Goal: Use online tool/utility: Utilize a website feature to perform a specific function

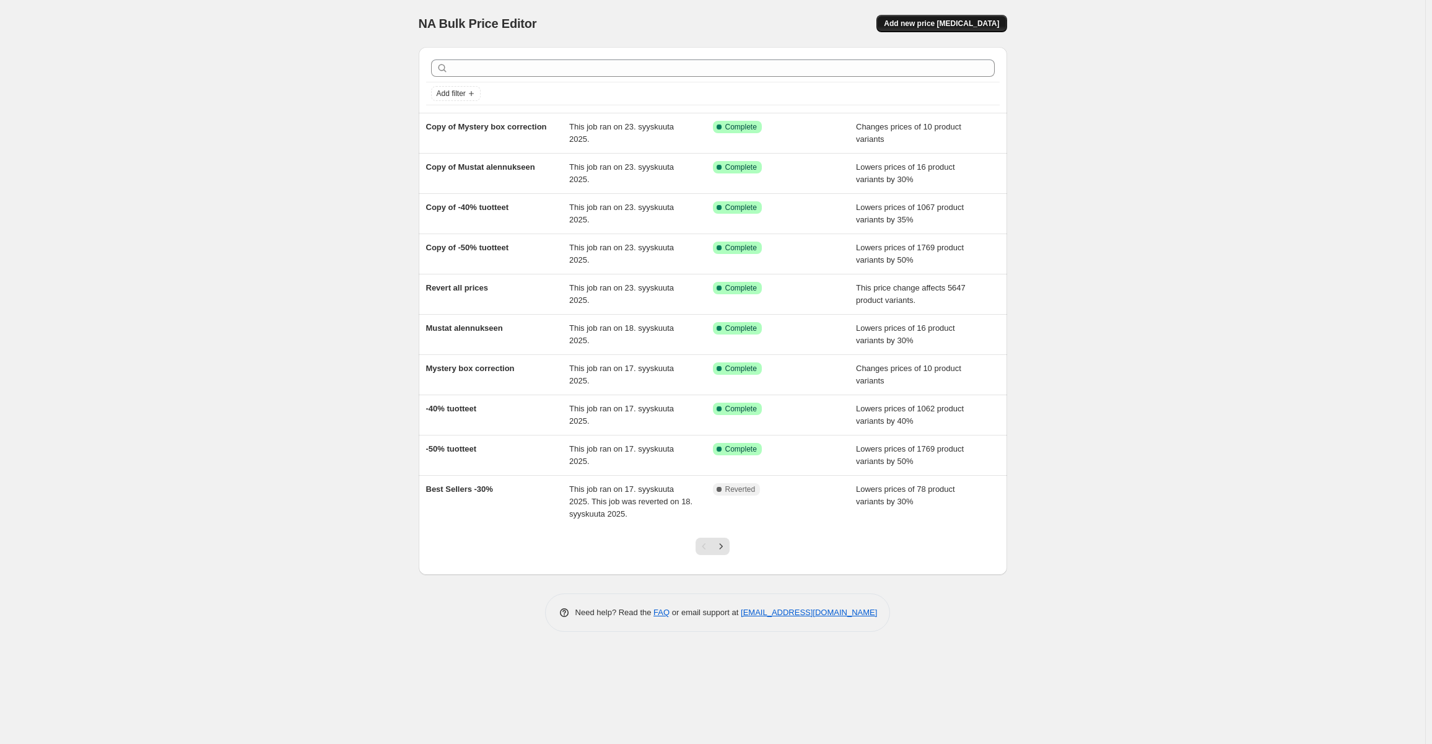
click at [949, 25] on span "Add new price [MEDICAL_DATA]" at bounding box center [941, 24] width 115 height 10
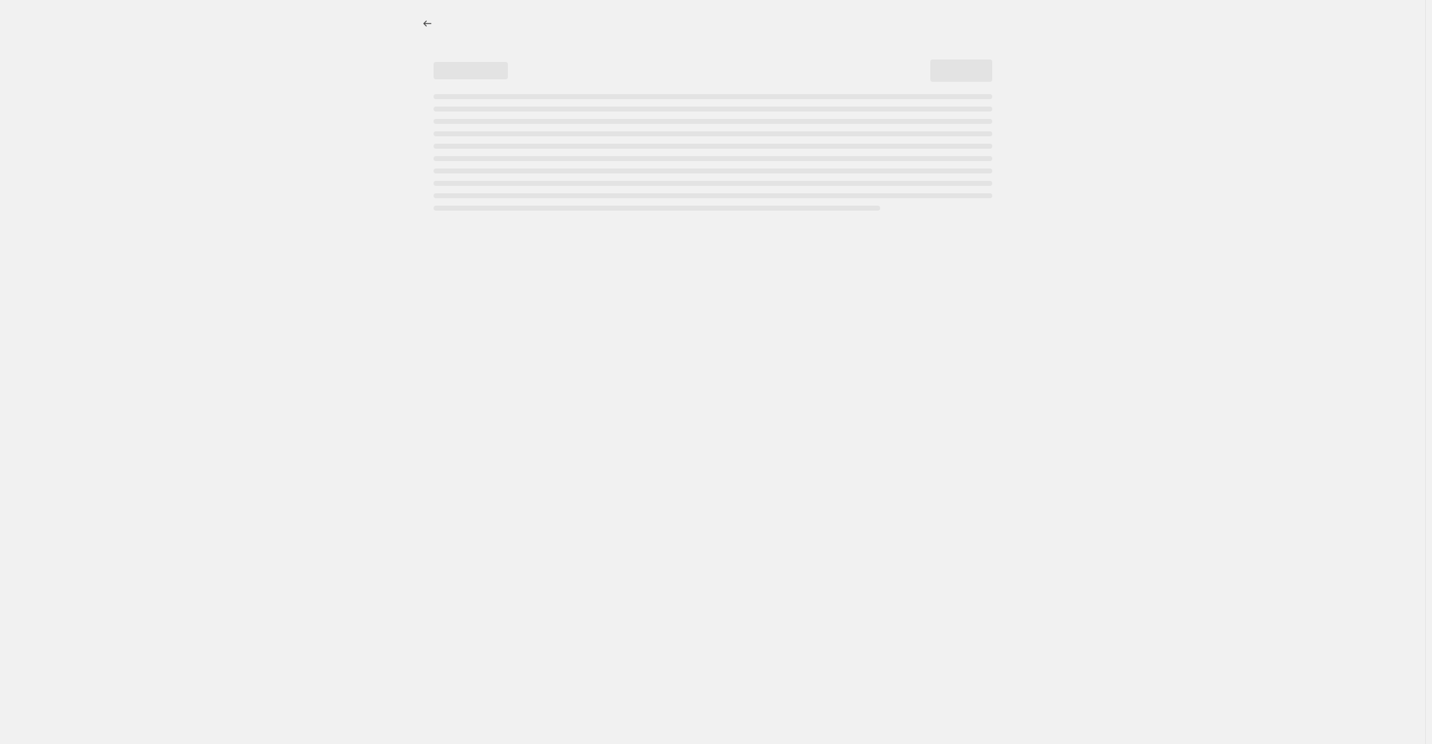
select select "percentage"
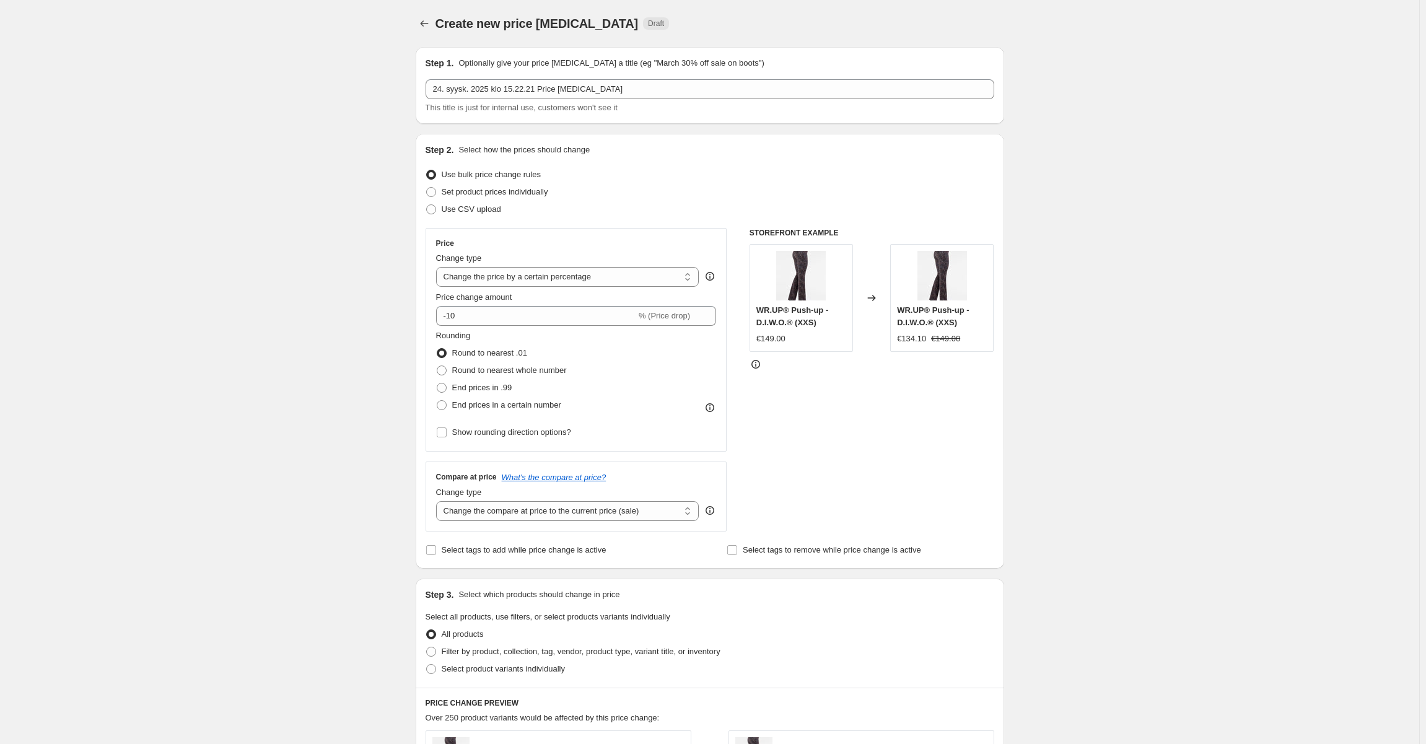
click at [557, 76] on div "Step 1. Optionally give your price [MEDICAL_DATA] a title (eg "March 30% off sa…" at bounding box center [709, 85] width 569 height 57
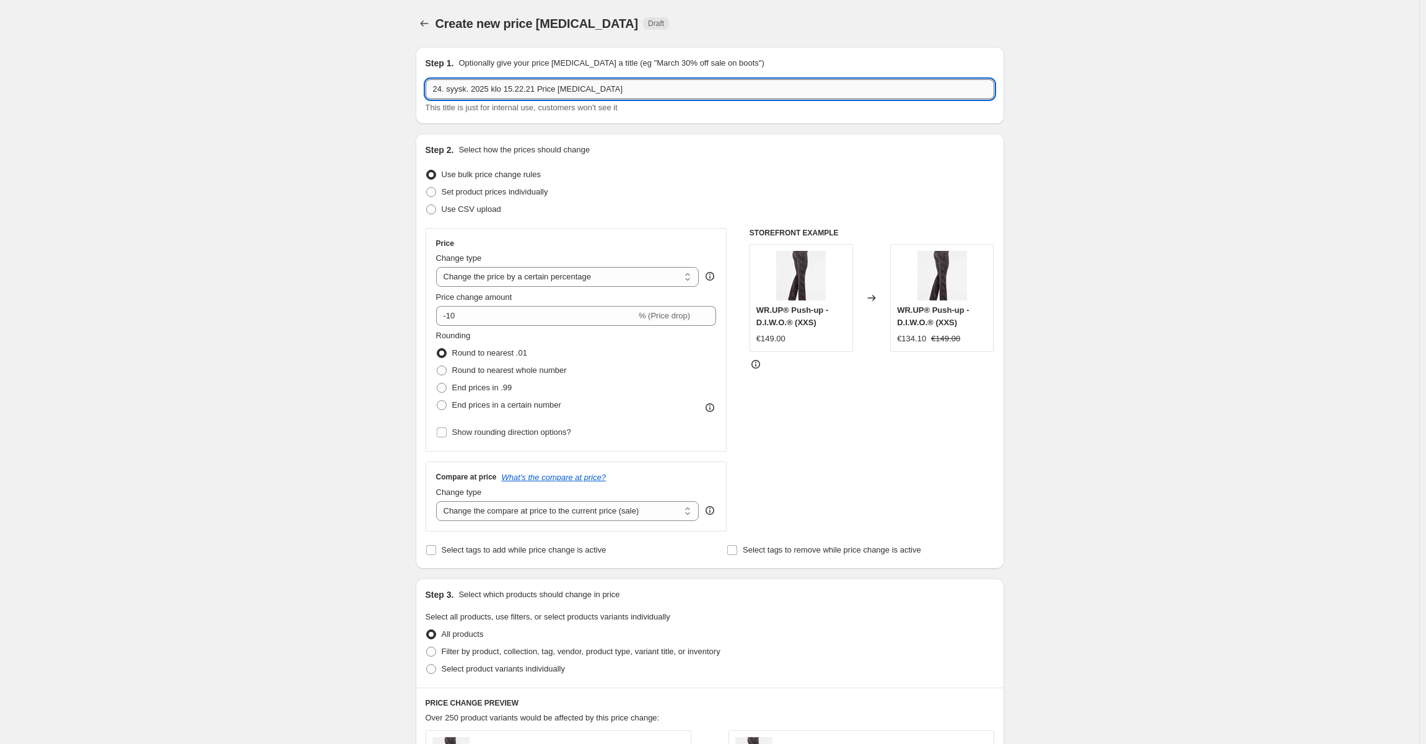
click at [555, 83] on input "24. syysk. 2025 klo 15.22.21 Price [MEDICAL_DATA]" at bounding box center [709, 89] width 569 height 20
type input "Laitet"
type input "F"
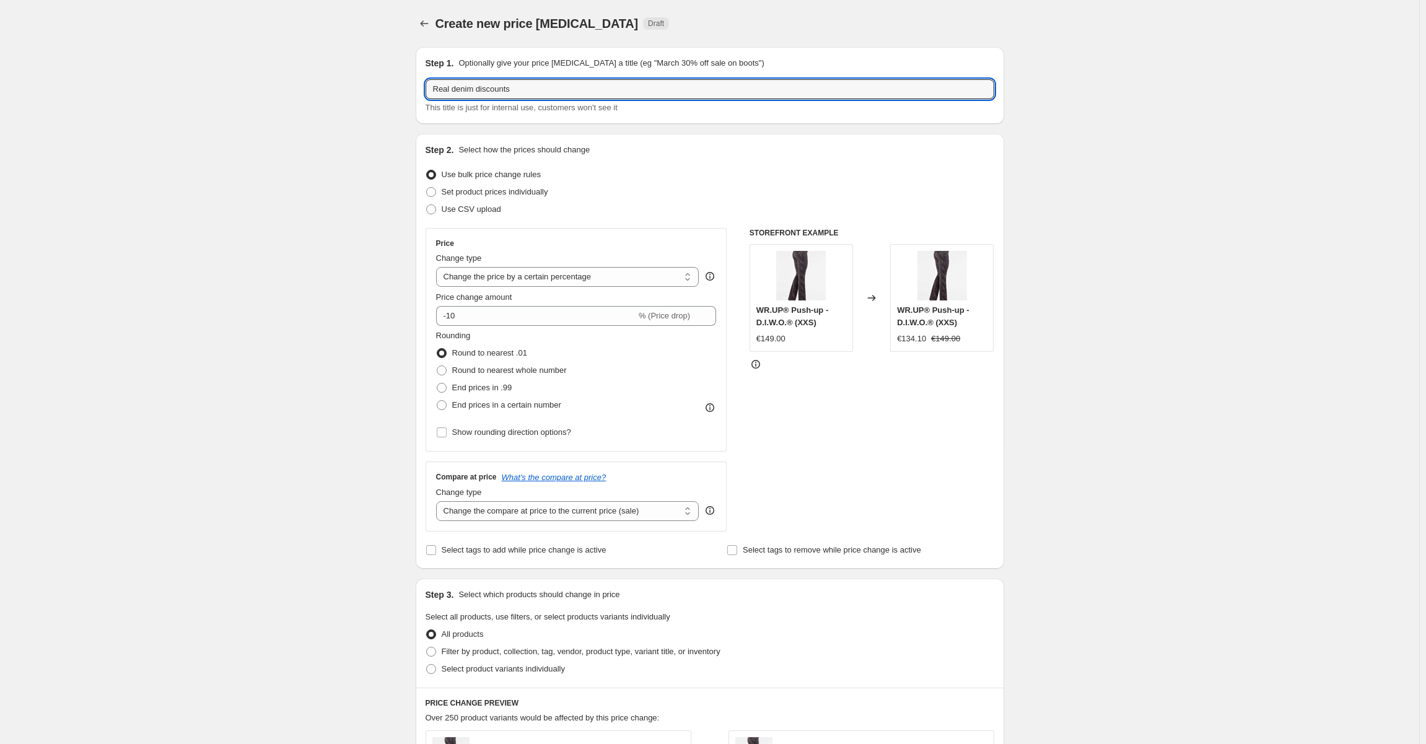
type input "Real denim discounts"
click at [298, 259] on div "Create new price [MEDICAL_DATA]. This page is ready Create new price [MEDICAL_D…" at bounding box center [709, 653] width 1419 height 1307
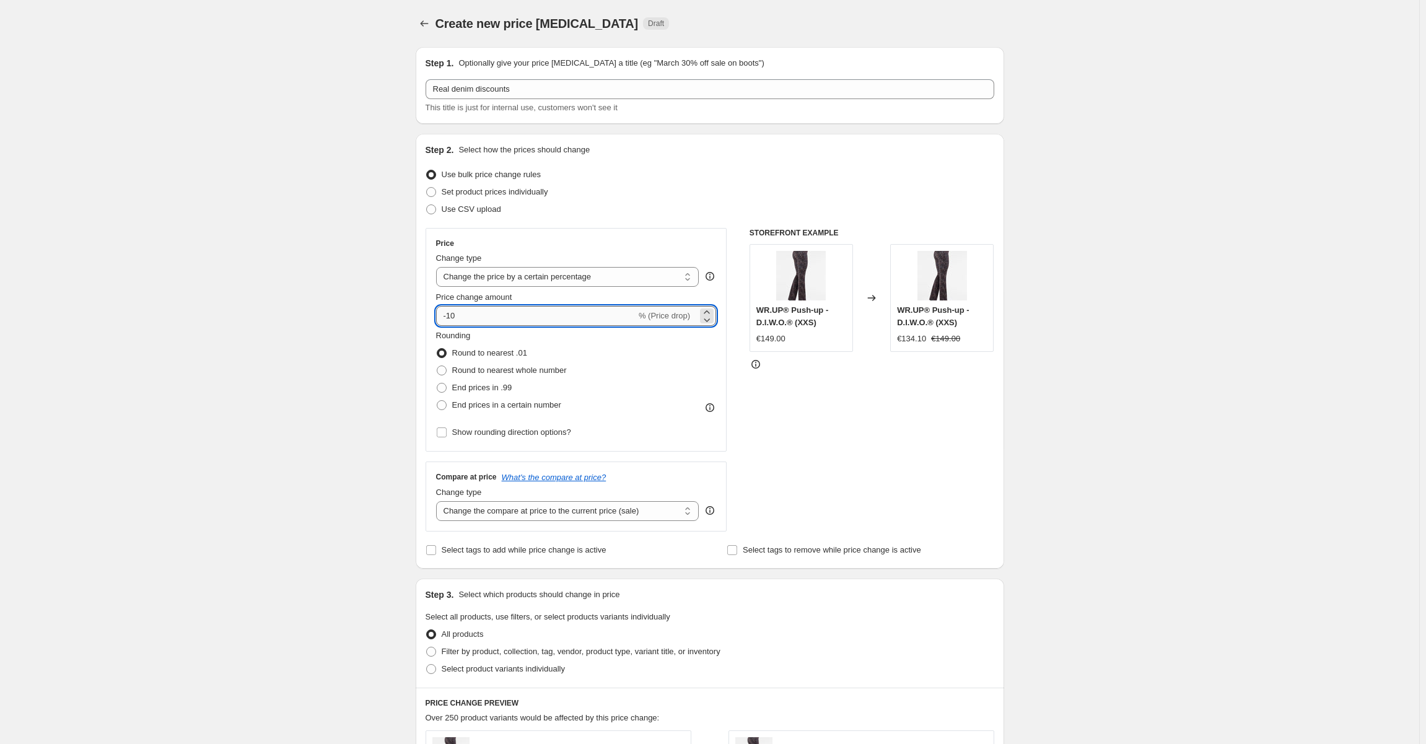
click at [473, 320] on input "-10" at bounding box center [536, 316] width 200 height 20
type input "-1"
type input "-40"
click at [310, 313] on div "Create new price [MEDICAL_DATA]. This page is ready Create new price [MEDICAL_D…" at bounding box center [709, 653] width 1419 height 1307
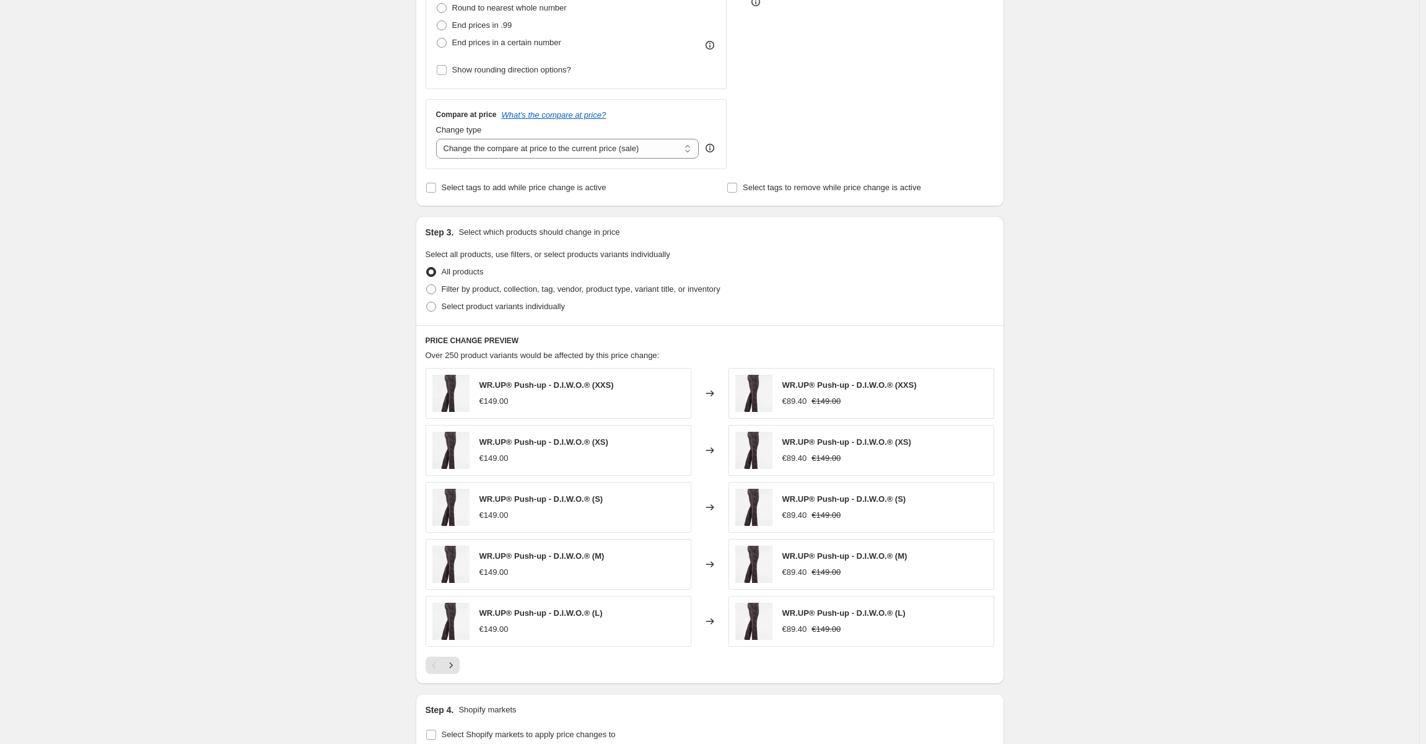
scroll to position [433, 0]
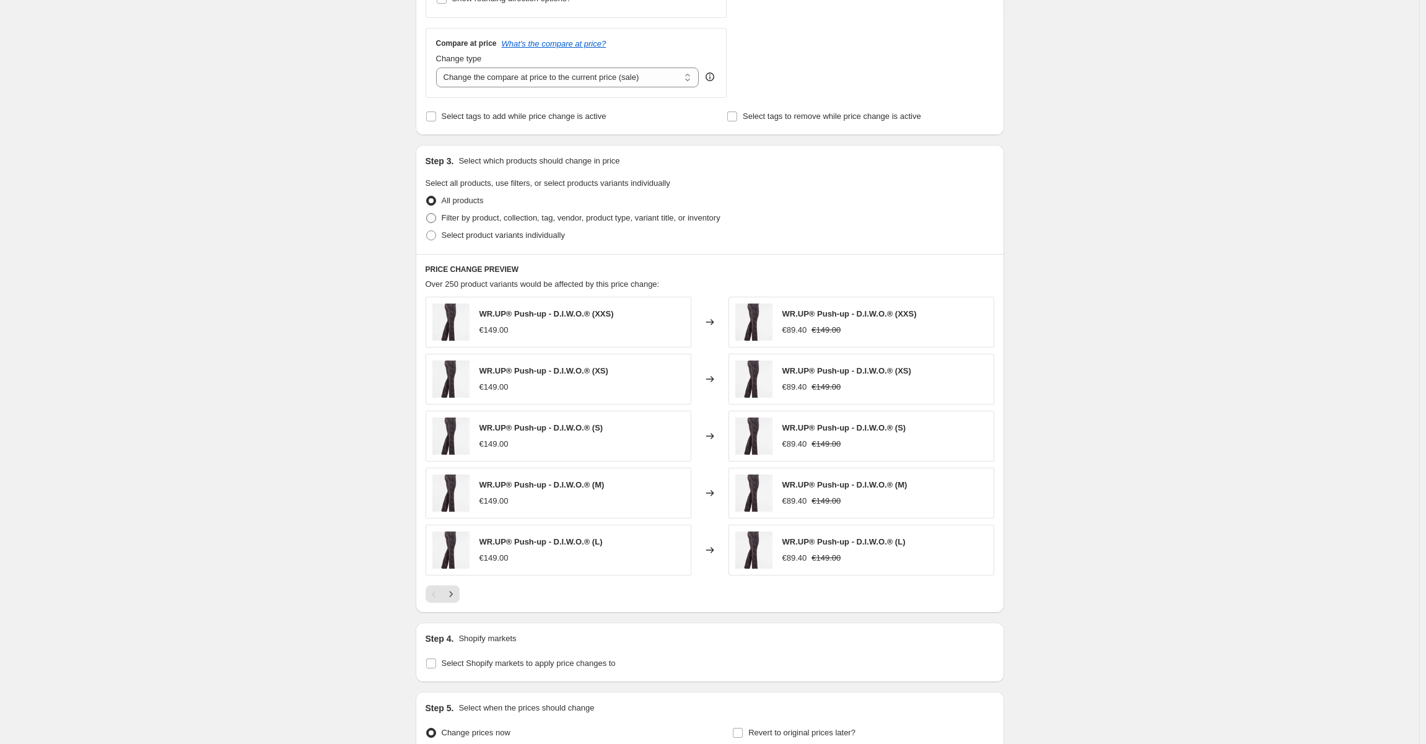
click at [489, 219] on span "Filter by product, collection, tag, vendor, product type, variant title, or inv…" at bounding box center [581, 217] width 279 height 9
click at [427, 214] on input "Filter by product, collection, tag, vendor, product type, variant title, or inv…" at bounding box center [426, 213] width 1 height 1
radio input "true"
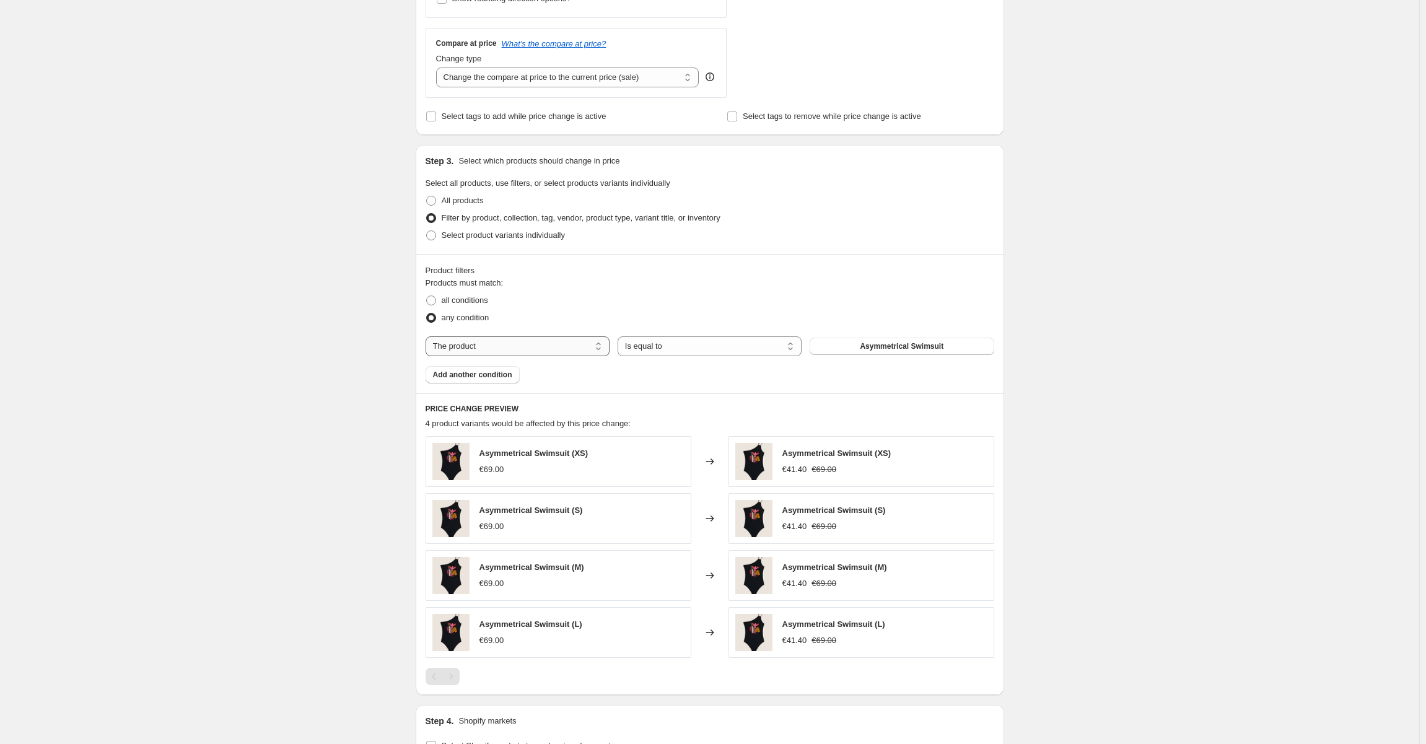
click at [550, 350] on select "The product The product's collection The product's tag The product's vendor The…" at bounding box center [517, 346] width 184 height 20
select select "collection"
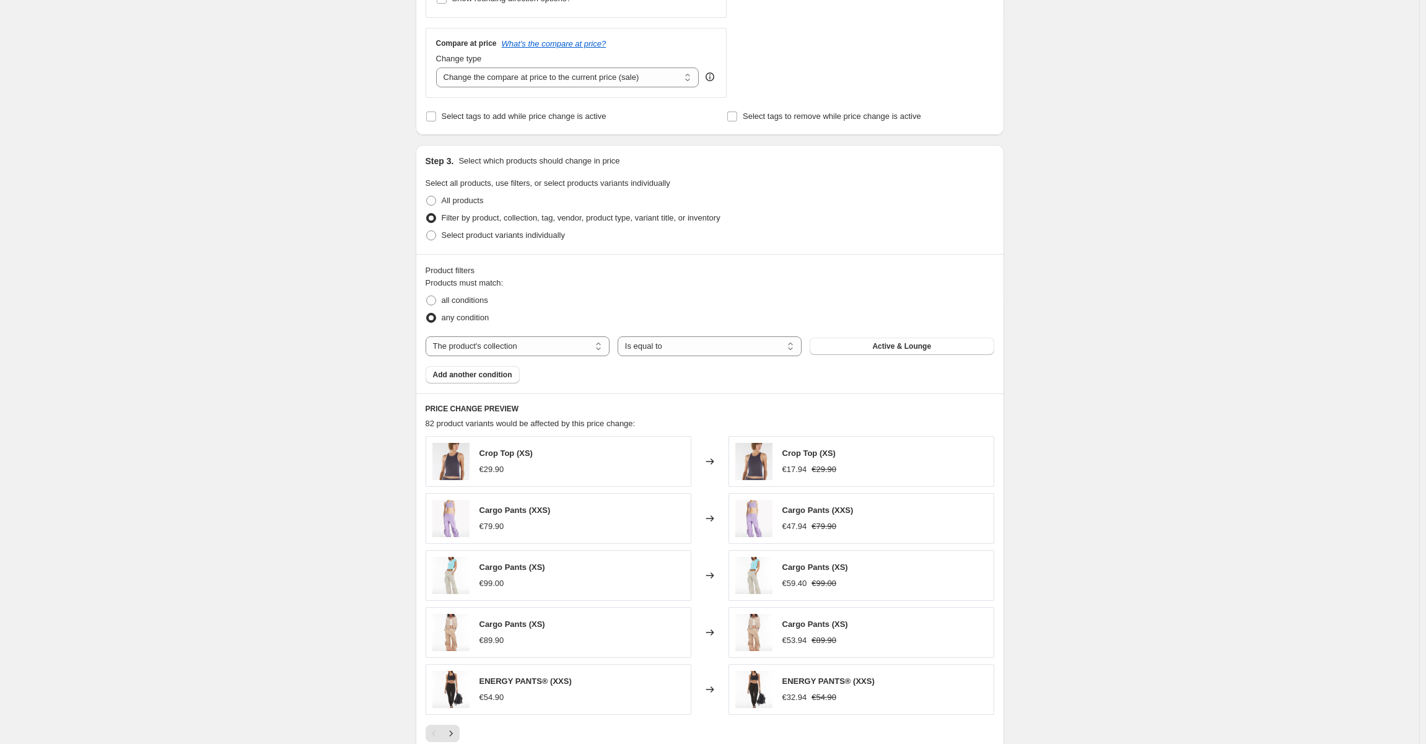
click at [920, 342] on span "Active & Lounge" at bounding box center [901, 346] width 59 height 10
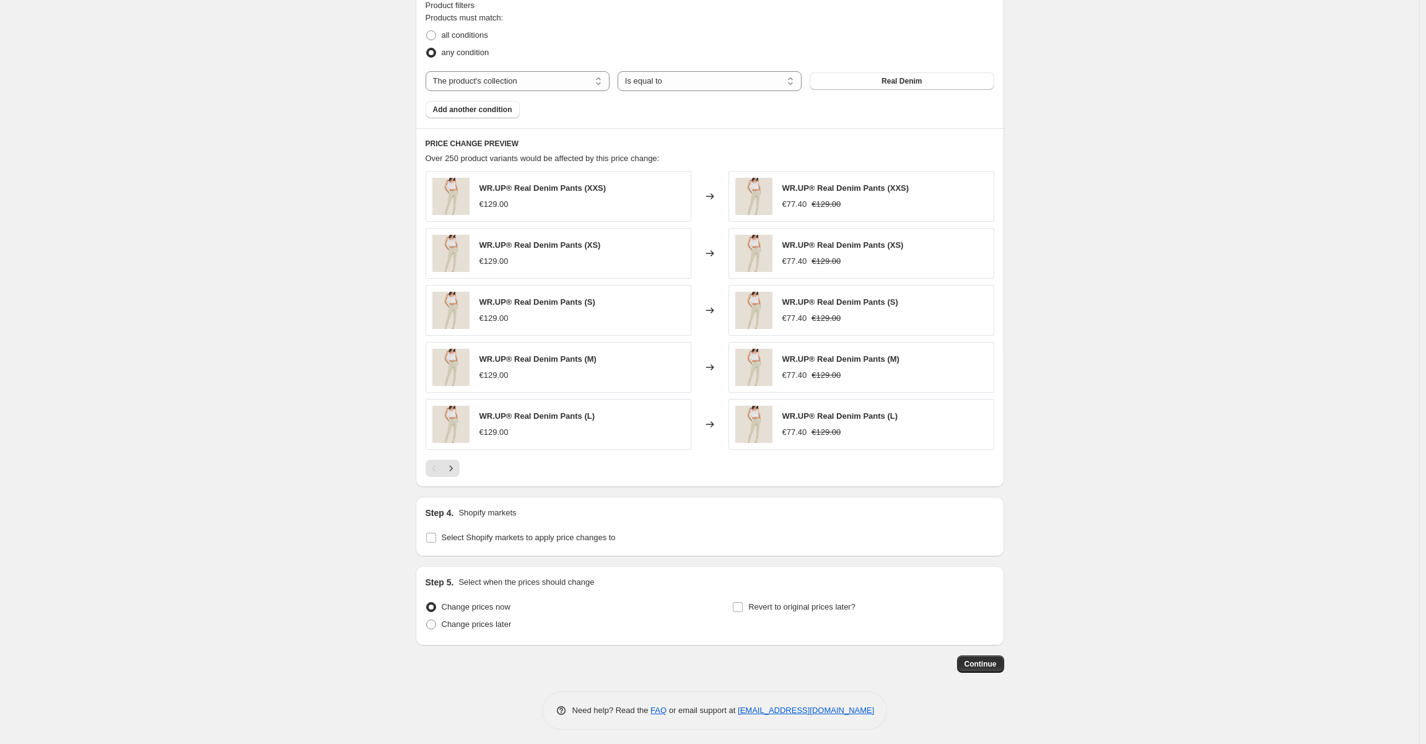
scroll to position [700, 0]
click at [482, 533] on span "Select Shopify markets to apply price changes to" at bounding box center [529, 535] width 174 height 9
click at [436, 533] on input "Select Shopify markets to apply price changes to" at bounding box center [431, 536] width 10 height 10
checkbox input "true"
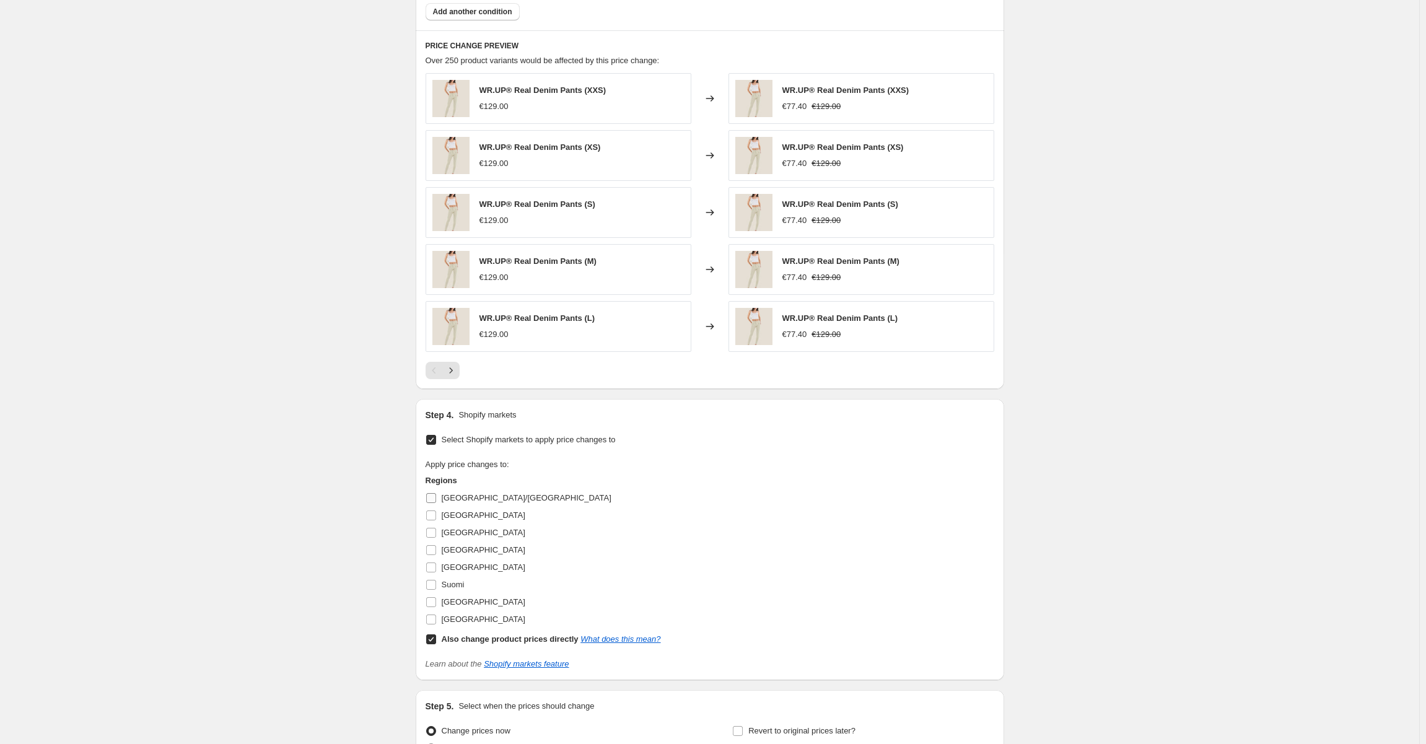
scroll to position [921, 0]
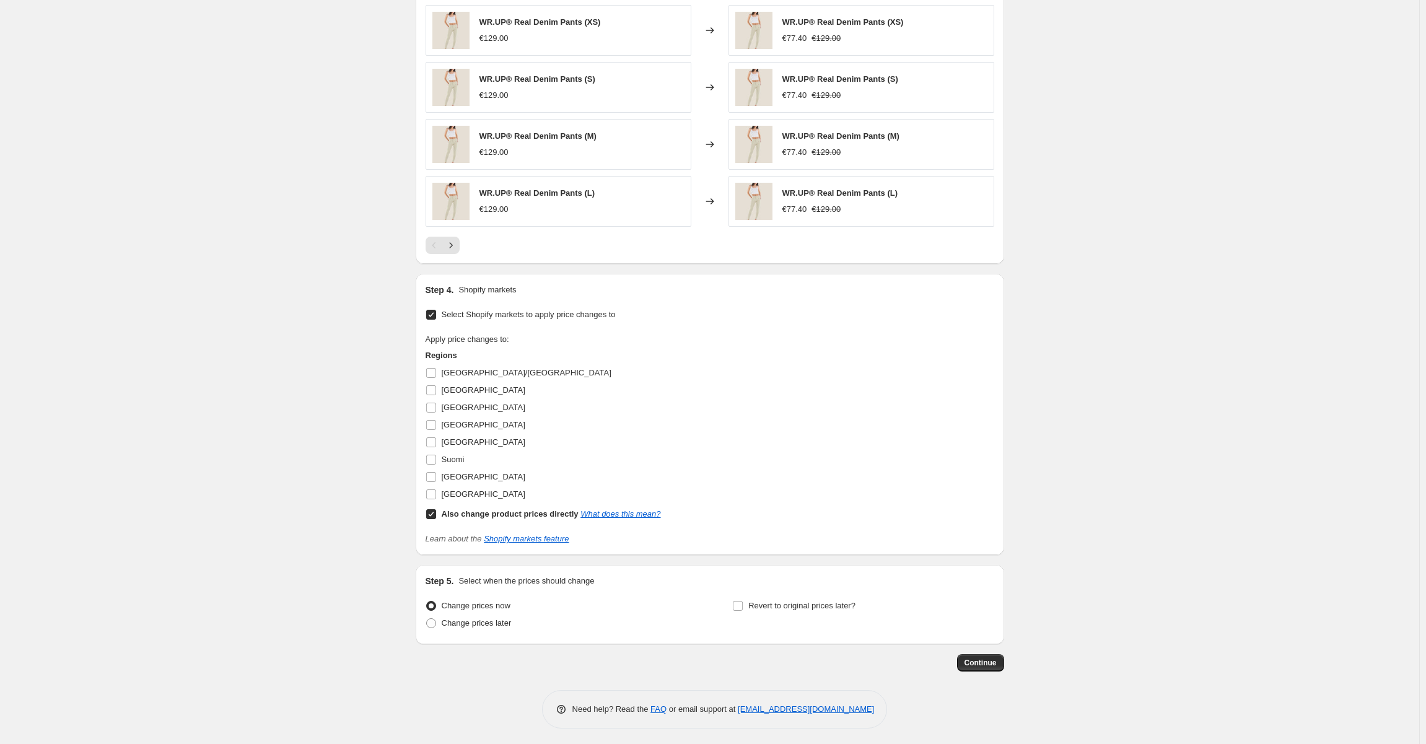
click at [432, 513] on input "Also change product prices directly What does this mean?" at bounding box center [431, 514] width 10 height 10
checkbox input "false"
click at [432, 455] on input "Suomi" at bounding box center [431, 460] width 10 height 10
checkbox input "true"
click at [433, 438] on input "[GEOGRAPHIC_DATA]" at bounding box center [431, 442] width 10 height 10
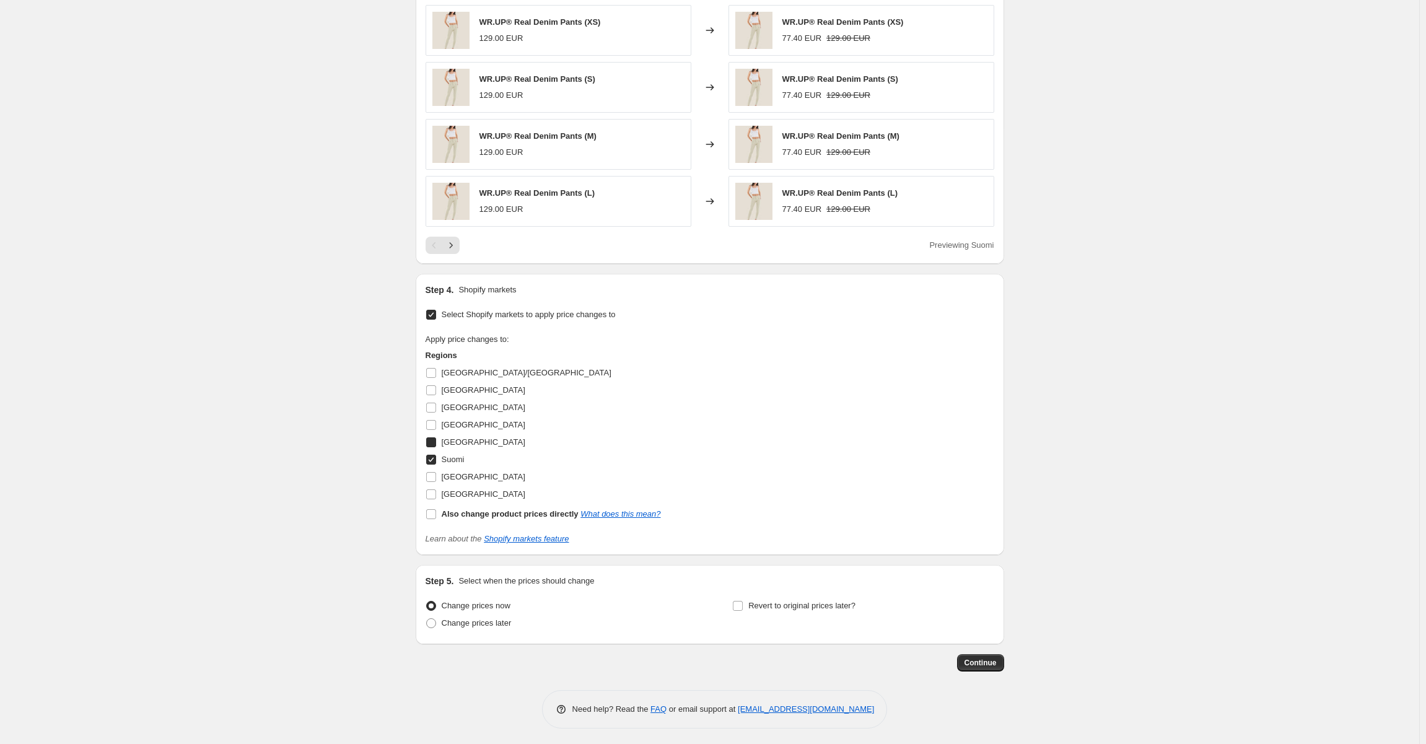
checkbox input "true"
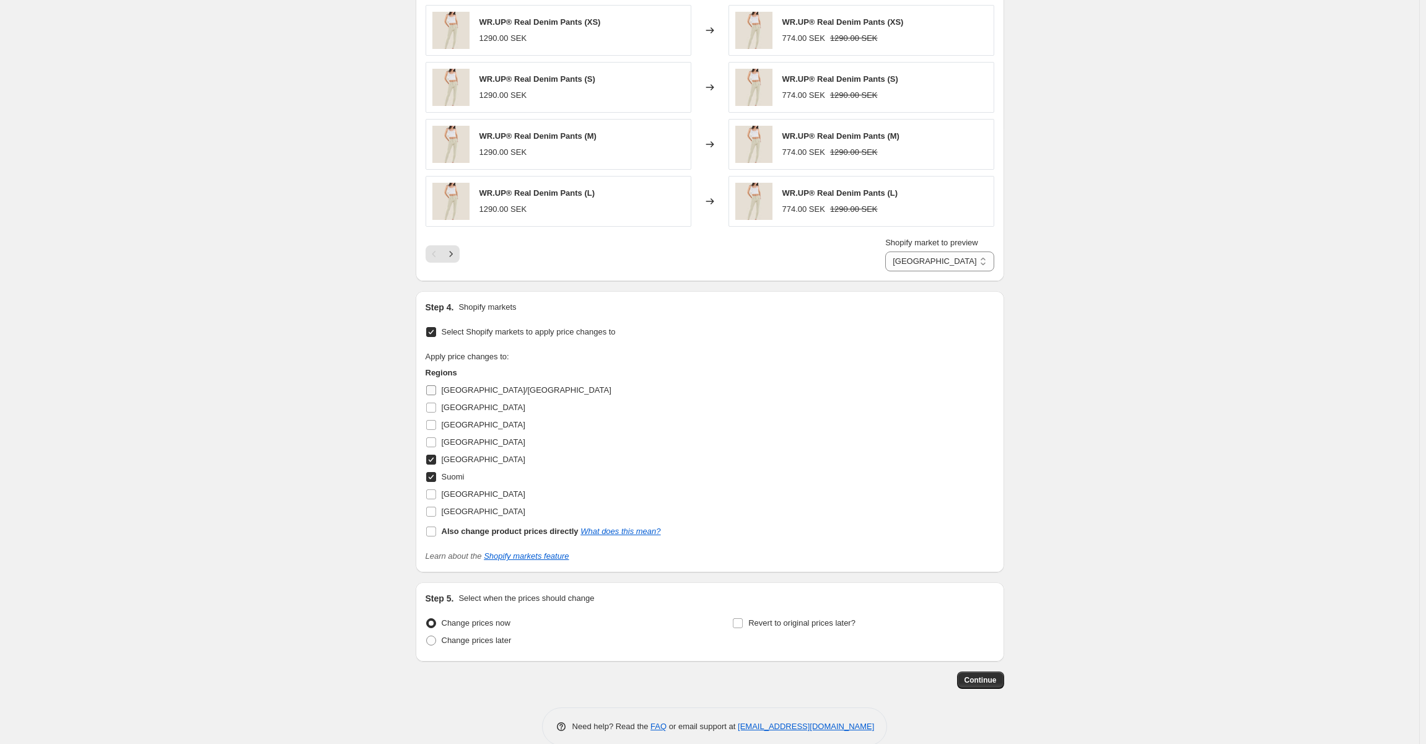
click at [432, 386] on input "[GEOGRAPHIC_DATA]/[GEOGRAPHIC_DATA]" at bounding box center [431, 390] width 10 height 10
checkbox input "true"
select select "99453829444"
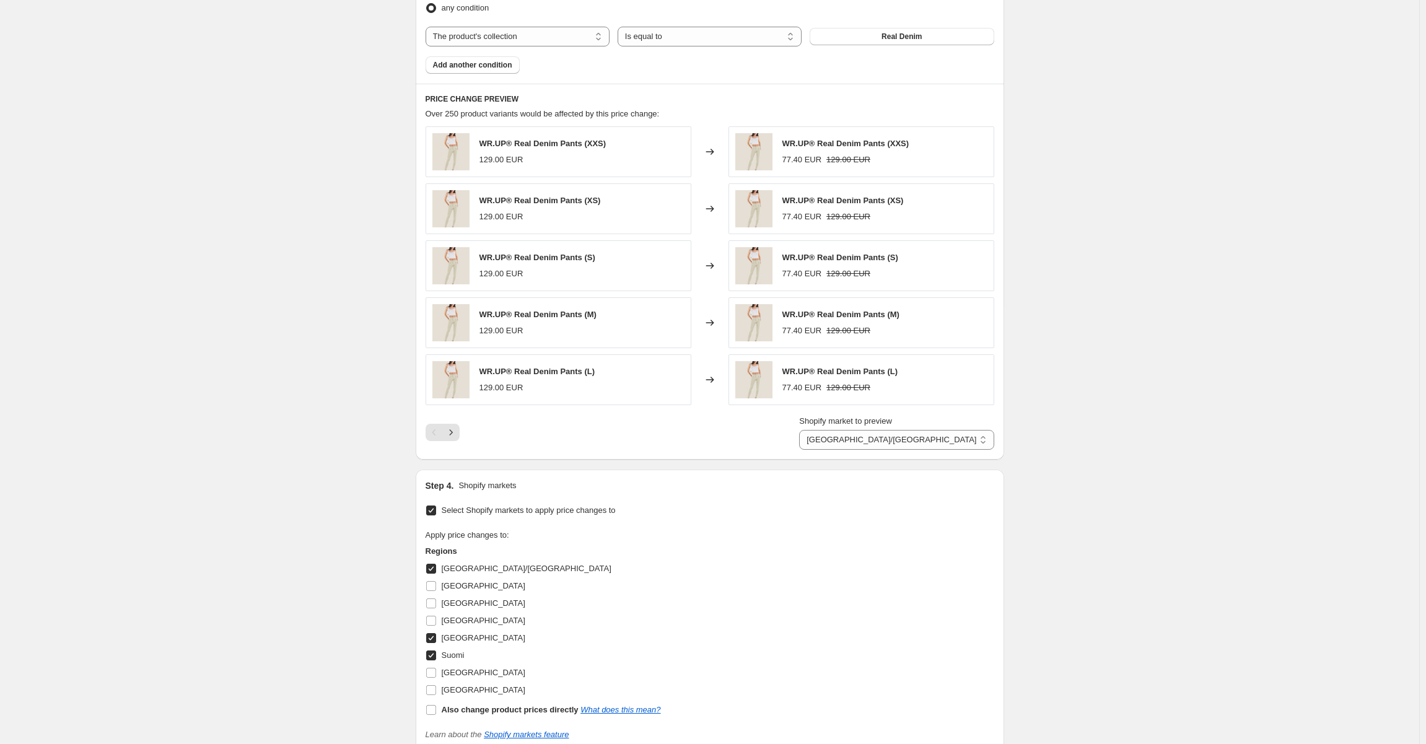
scroll to position [939, 0]
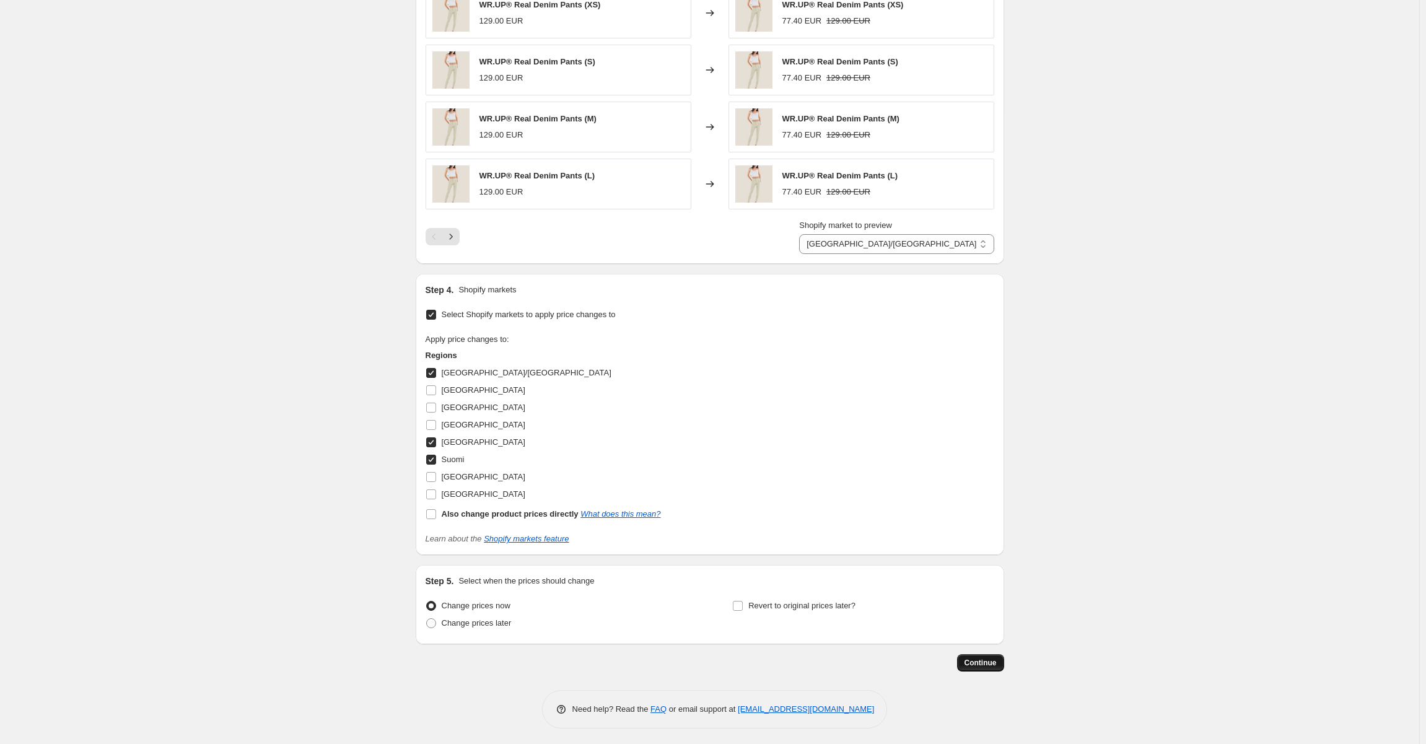
click at [985, 658] on span "Continue" at bounding box center [980, 663] width 32 height 10
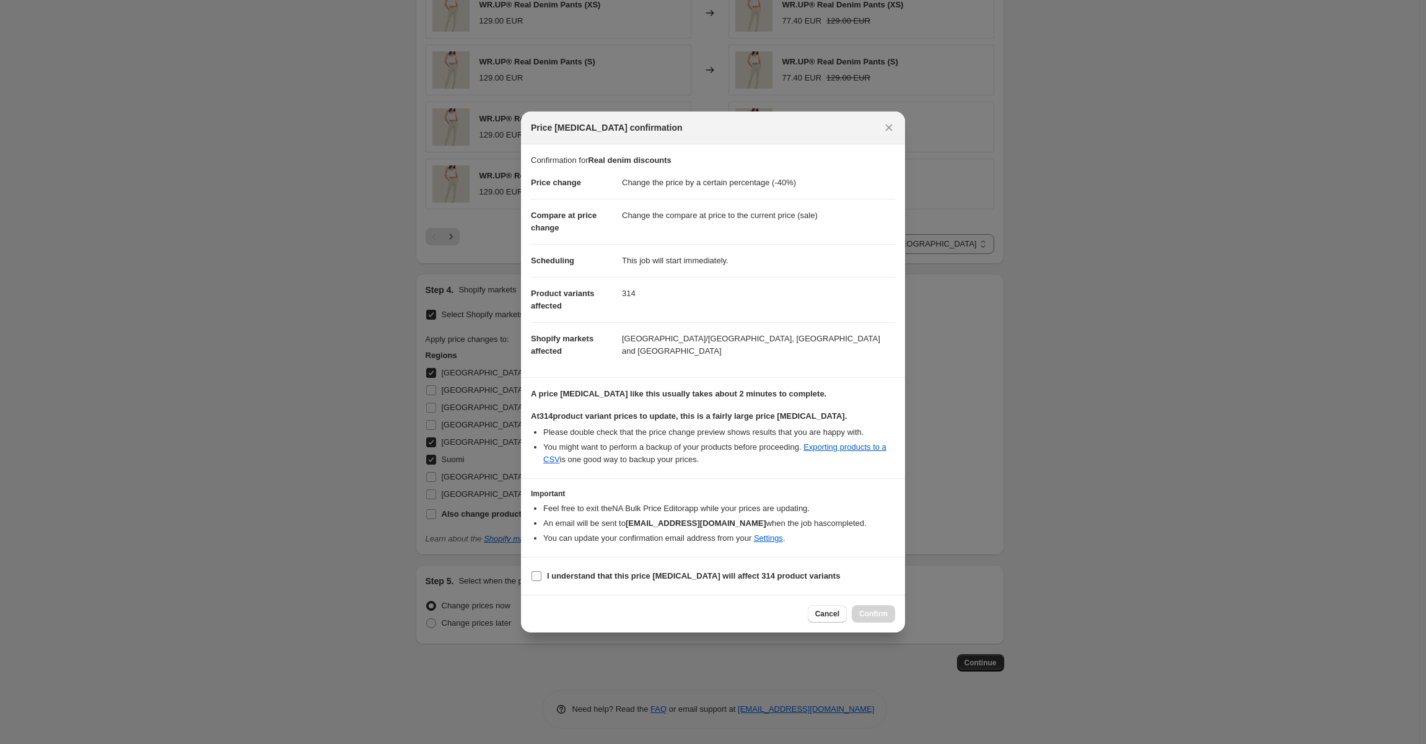
click at [536, 575] on input "I understand that this price [MEDICAL_DATA] will affect 314 product variants" at bounding box center [536, 576] width 10 height 10
checkbox input "true"
click at [863, 612] on span "Confirm" at bounding box center [873, 614] width 28 height 10
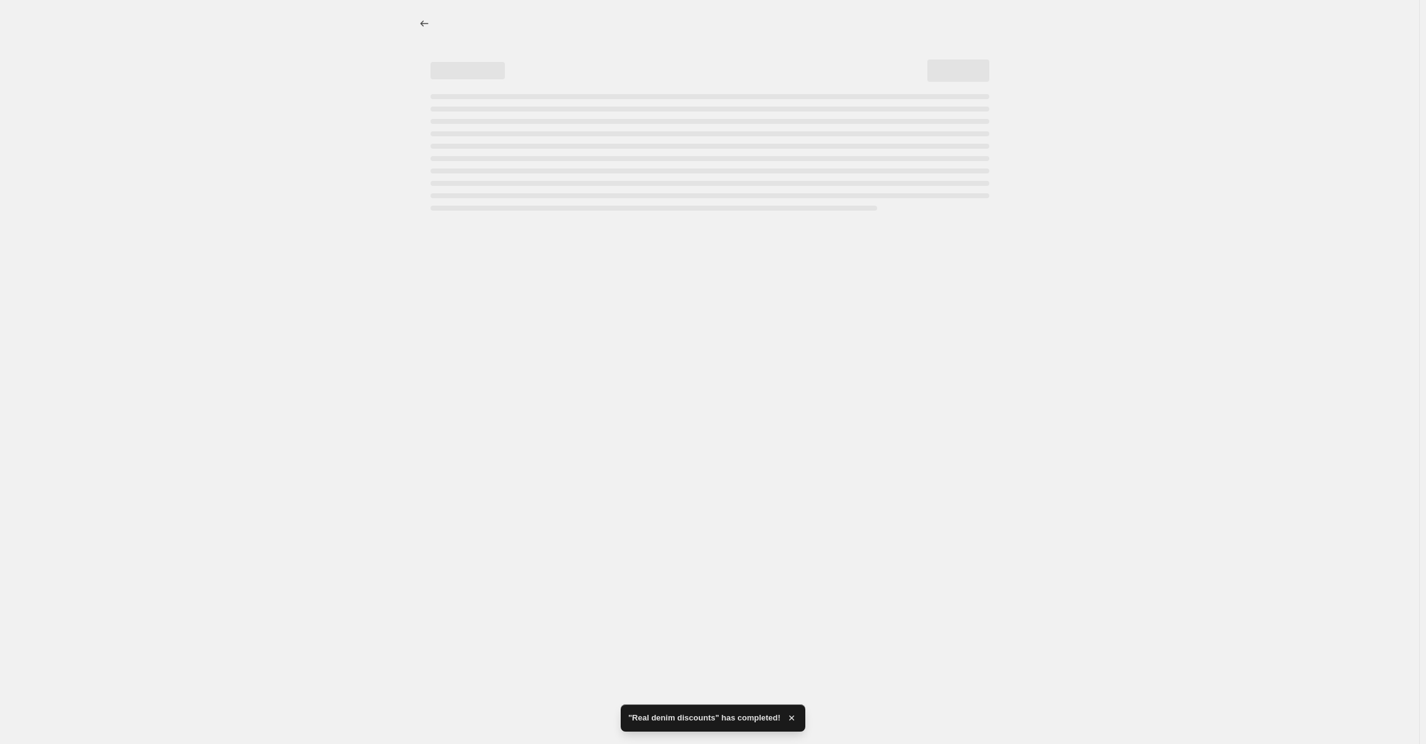
select select "percentage"
select select "collection"
